Goal: Task Accomplishment & Management: Use online tool/utility

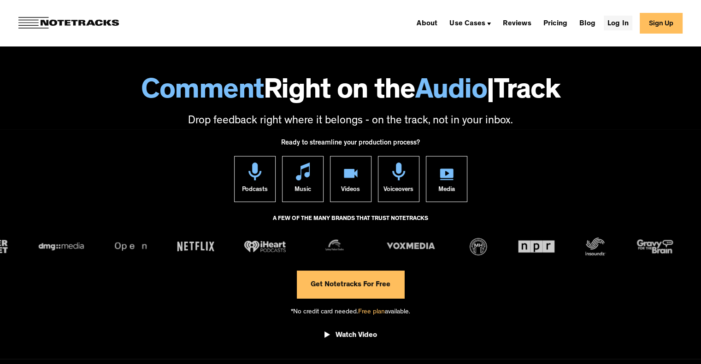
click at [625, 23] on link "Log In" at bounding box center [617, 23] width 29 height 15
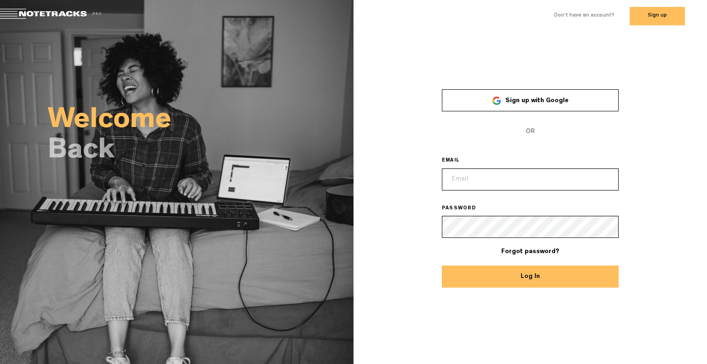
click at [509, 101] on span "Sign up with Google" at bounding box center [537, 101] width 63 height 6
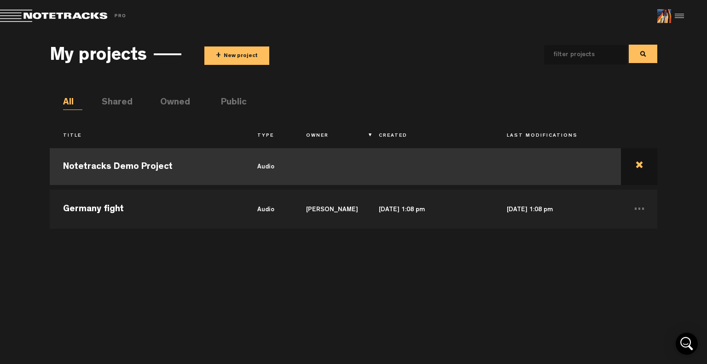
click at [638, 165] on td at bounding box center [639, 166] width 36 height 41
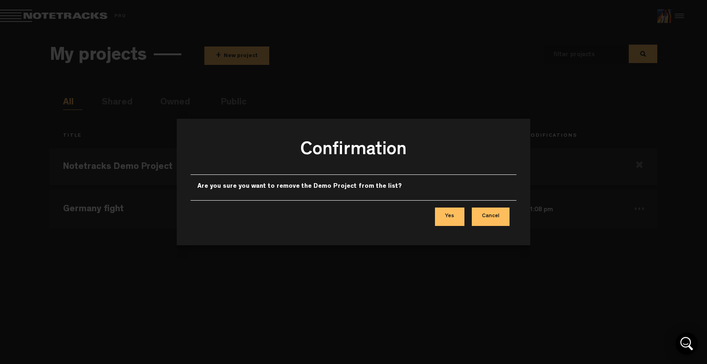
click at [454, 217] on button "Yes" at bounding box center [449, 217] width 29 height 18
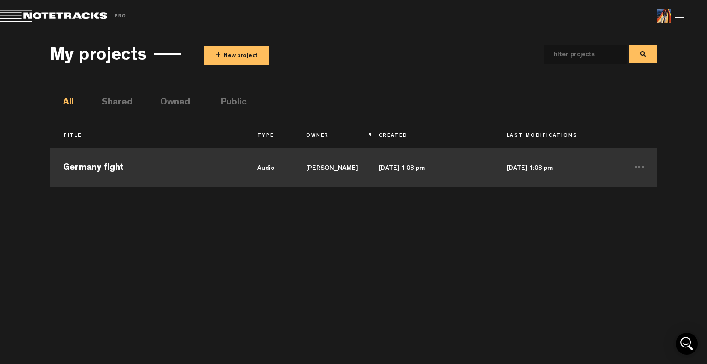
click at [189, 168] on td "Germany fight" at bounding box center [147, 166] width 195 height 41
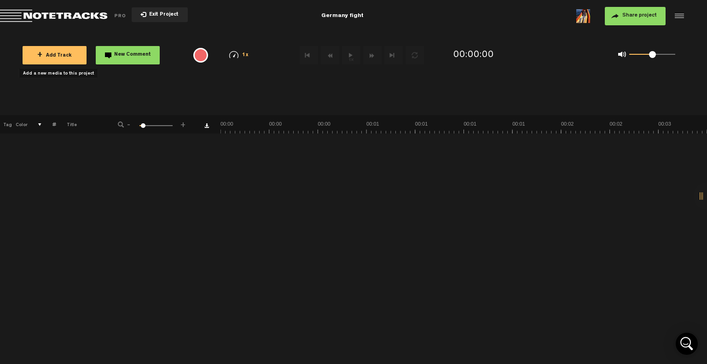
click at [55, 53] on span "+ Add Track" at bounding box center [54, 55] width 35 height 5
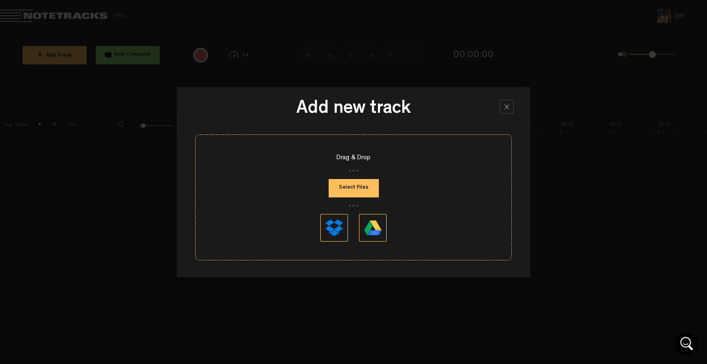
click at [334, 233] on button at bounding box center [335, 228] width 28 height 28
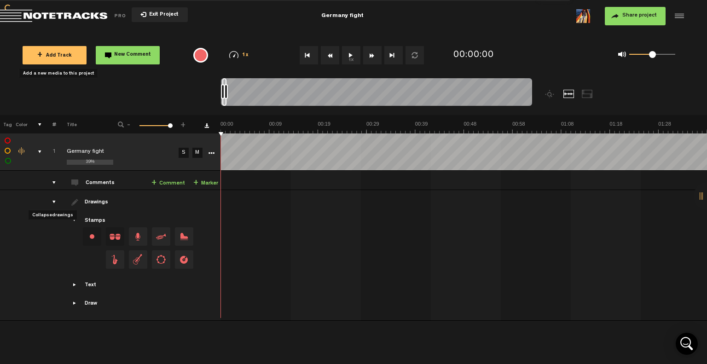
click at [53, 204] on div "drawings" at bounding box center [50, 202] width 14 height 9
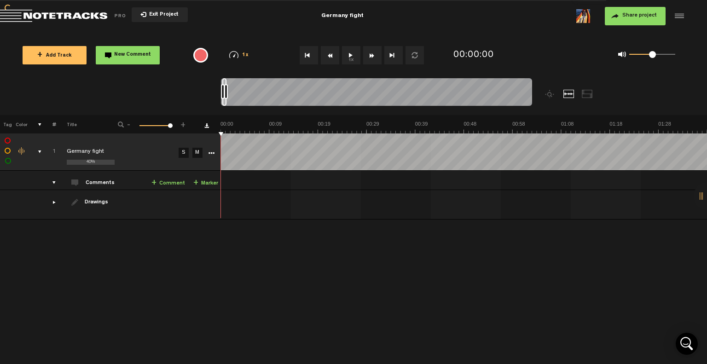
click at [55, 181] on div "comments" at bounding box center [50, 182] width 14 height 9
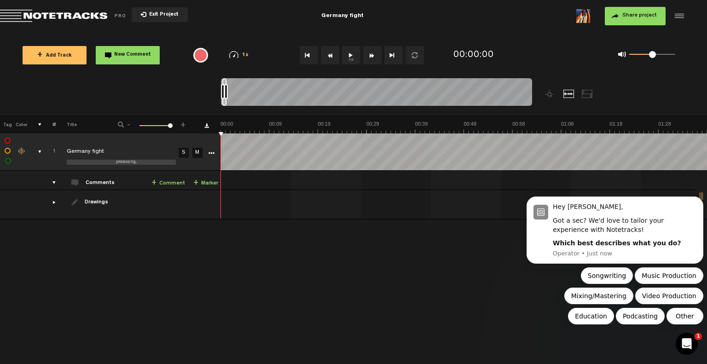
click at [435, 266] on div "+ New drawing Tag Color # Title - 1 100 100 + 1 processing... Germany fight S M…" at bounding box center [353, 239] width 707 height 249
click at [350, 60] on button "1x" at bounding box center [351, 55] width 18 height 18
click at [266, 268] on div "+ New drawing Tag Color # Title - 1 100 100 + 1 processing... Germany fight S M…" at bounding box center [353, 239] width 707 height 249
click at [105, 152] on div "Click to edit the title" at bounding box center [127, 152] width 120 height 9
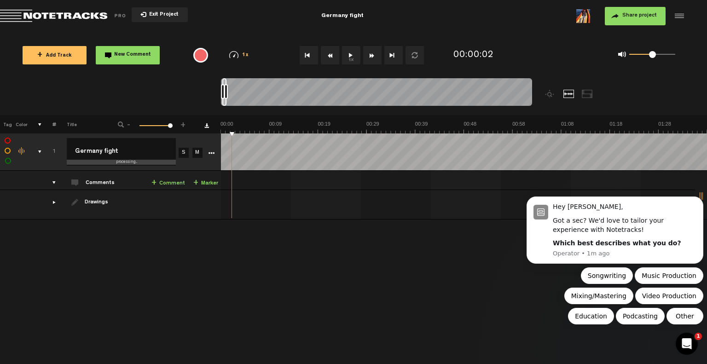
click at [133, 152] on input "Germany fight" at bounding box center [121, 152] width 109 height 28
click at [152, 241] on div "+ New drawing Tag Color # Title - 1 100 100 + 1 processing... Germany fight Ger…" at bounding box center [353, 239] width 707 height 249
click at [213, 154] on icon "More" at bounding box center [211, 153] width 6 height 6
click at [209, 152] on icon "More" at bounding box center [211, 153] width 6 height 6
click at [165, 88] on nt-zoom-navigation-bar at bounding box center [353, 96] width 707 height 37
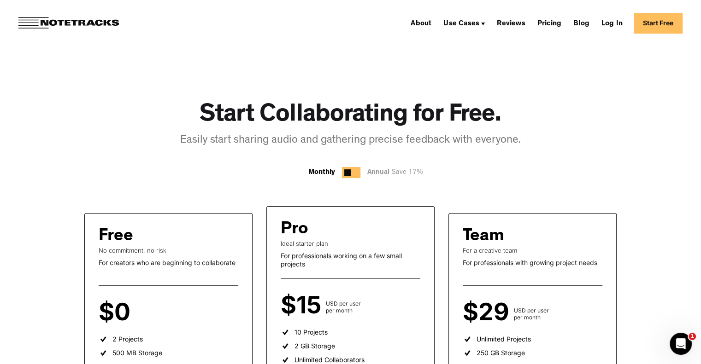
scroll to position [1, 0]
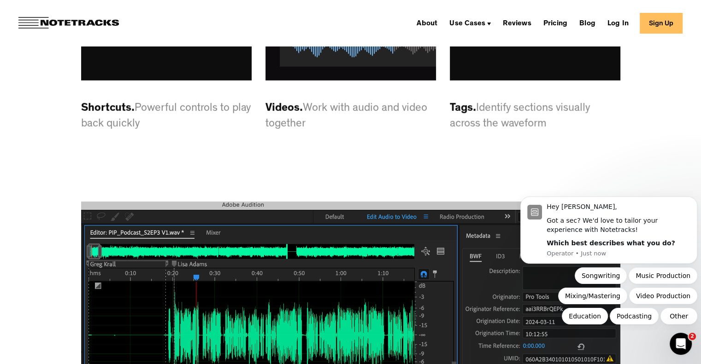
scroll to position [2485, 0]
